Goal: Task Accomplishment & Management: Manage account settings

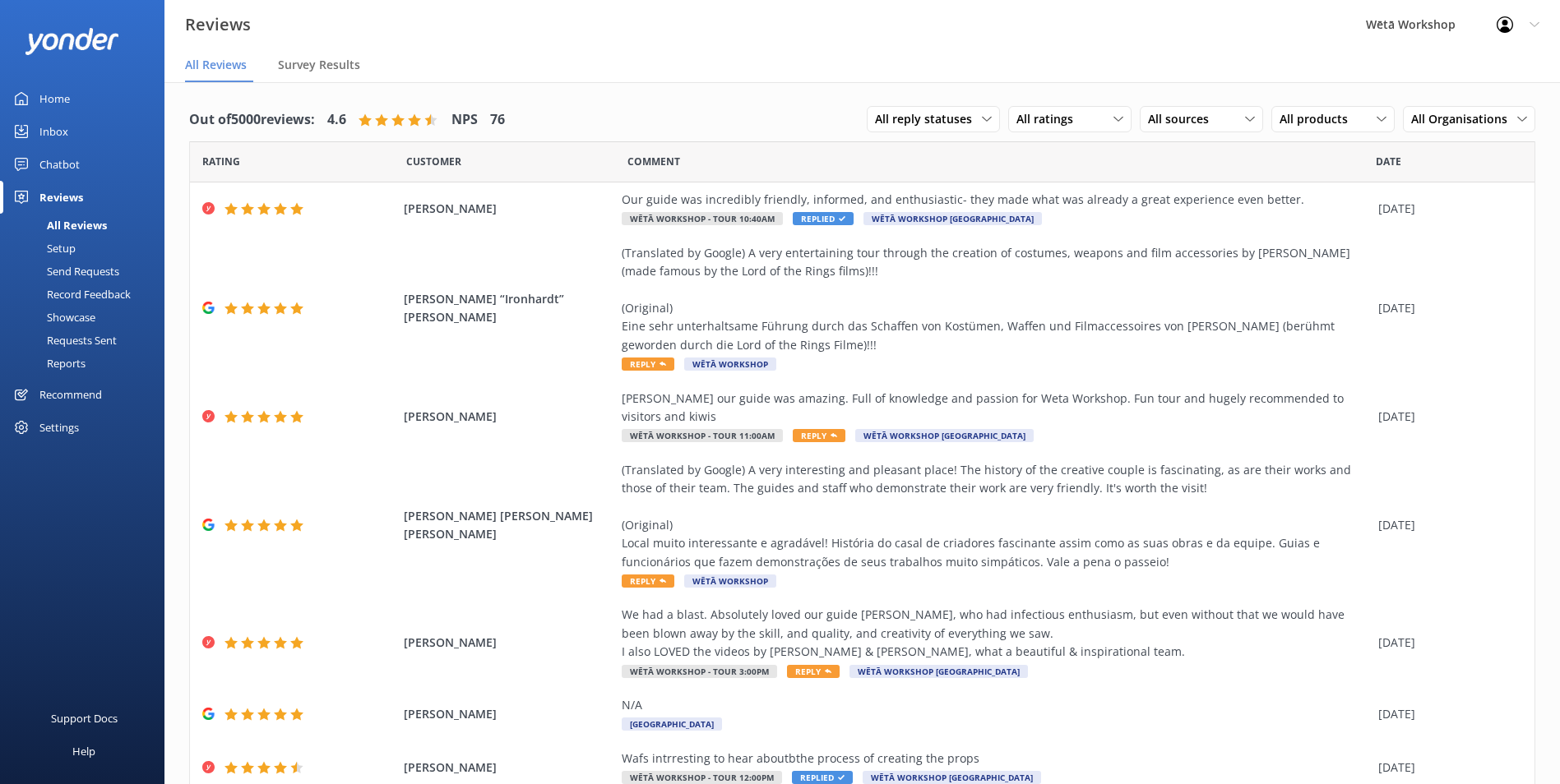
click at [1514, 33] on div "Profile Settings Logout" at bounding box center [1518, 24] width 84 height 49
click at [1440, 113] on link "Logout" at bounding box center [1479, 111] width 164 height 41
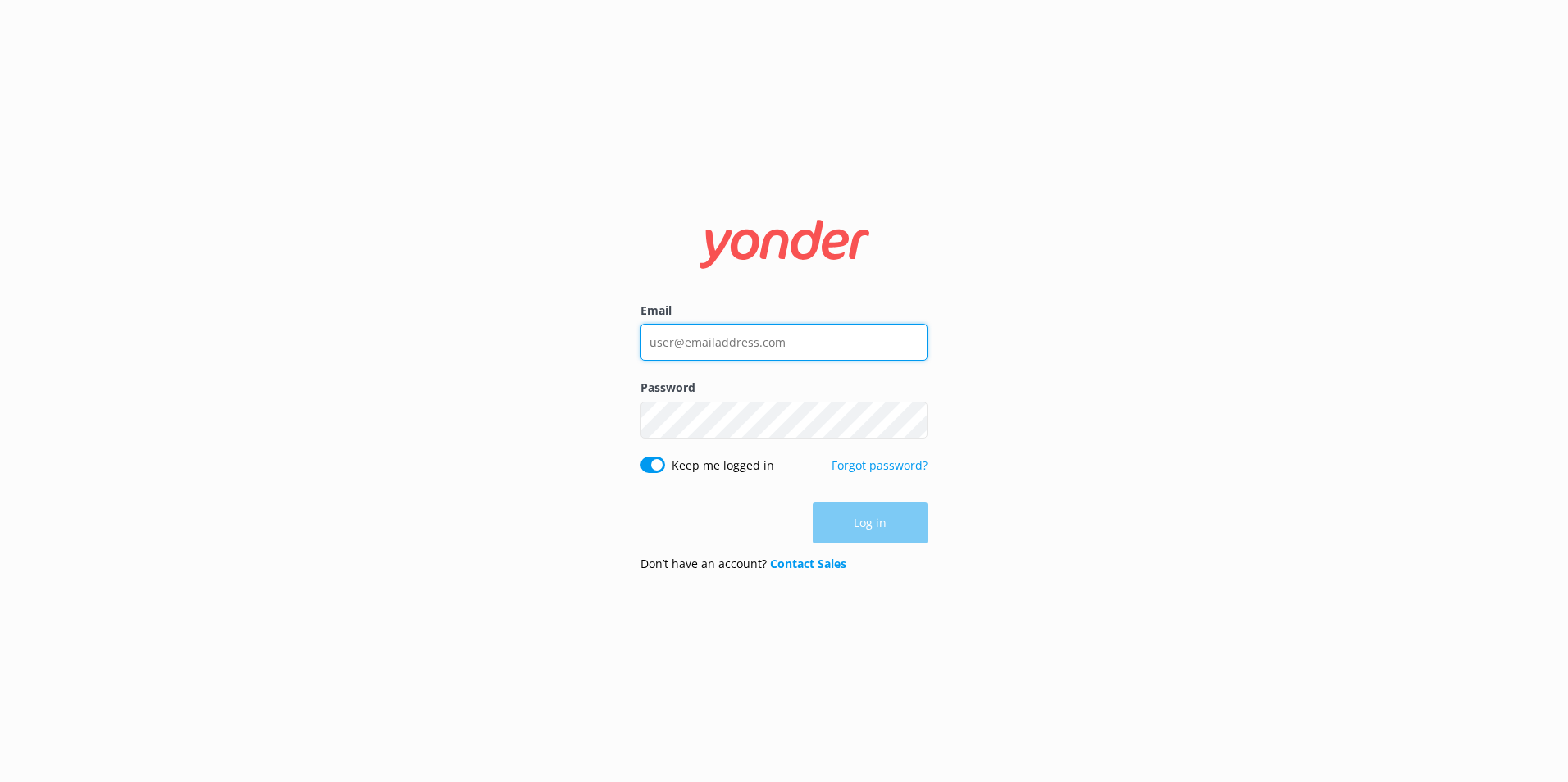
type input "[PERSON_NAME][EMAIL_ADDRESS][PERSON_NAME][DOMAIN_NAME]"
